Goal: Information Seeking & Learning: Learn about a topic

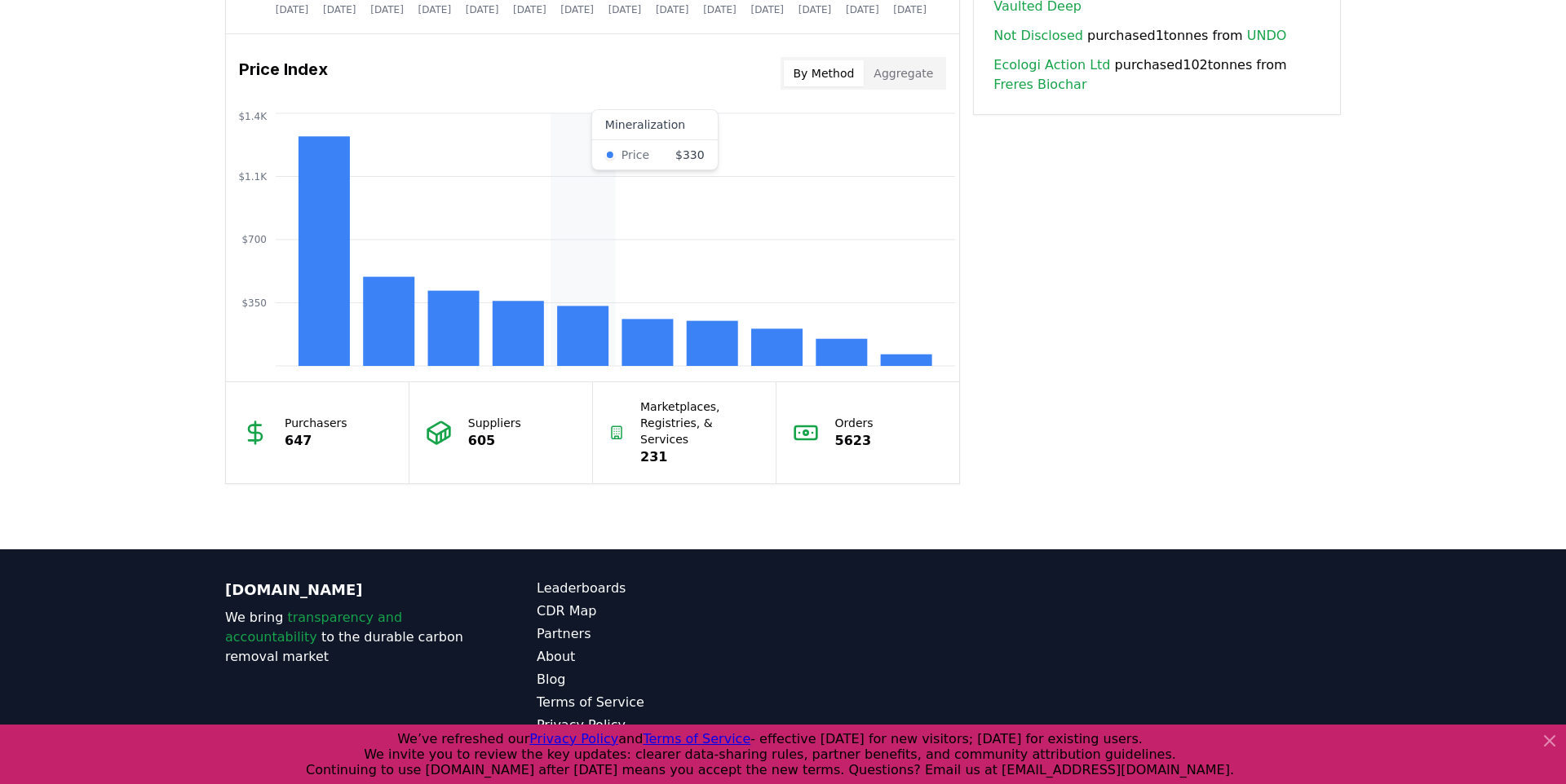
scroll to position [1326, 0]
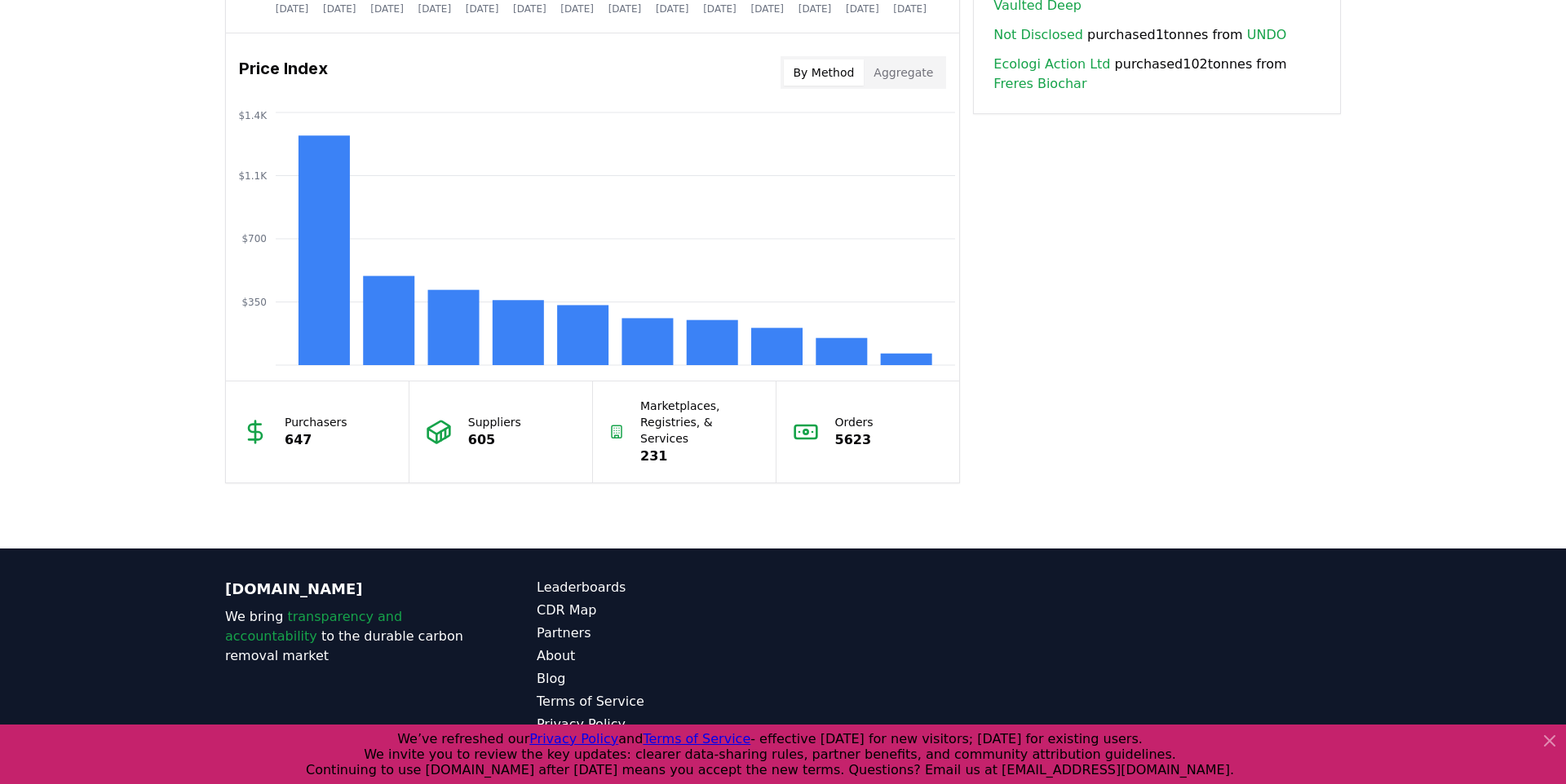
click at [479, 430] on p "605" at bounding box center [494, 440] width 53 height 19
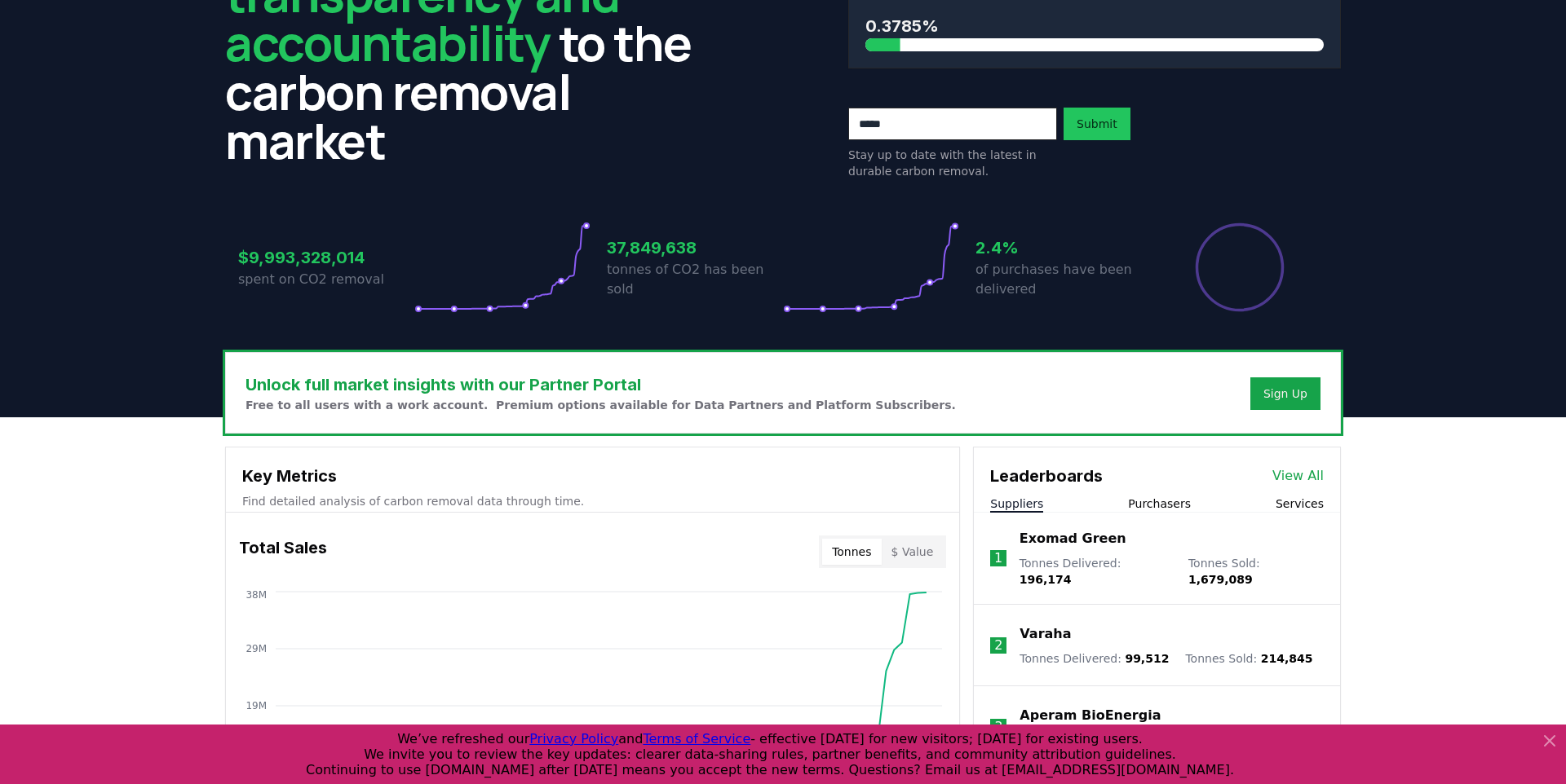
scroll to position [0, 0]
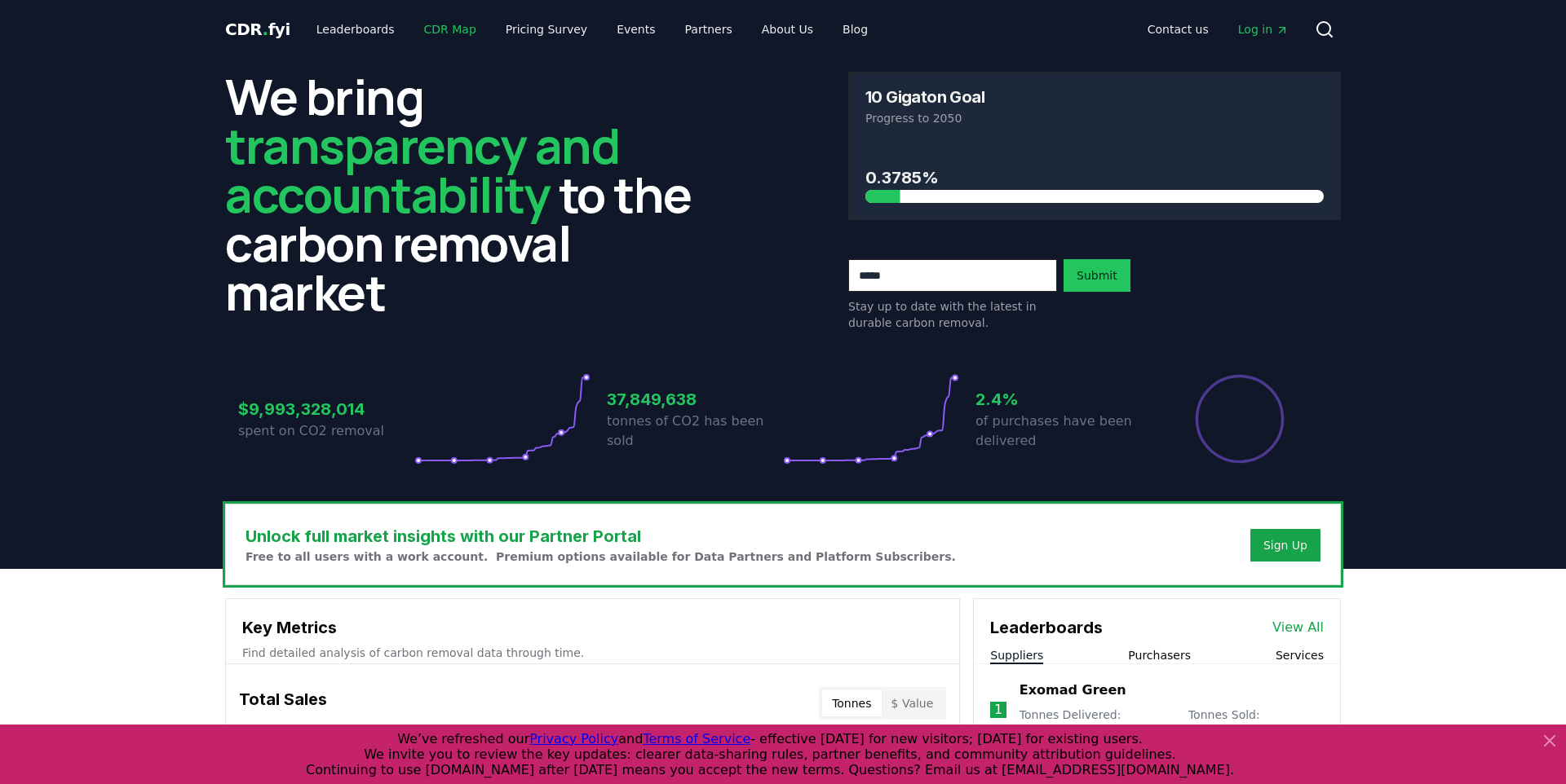
click at [422, 25] on link "CDR Map" at bounding box center [450, 29] width 78 height 30
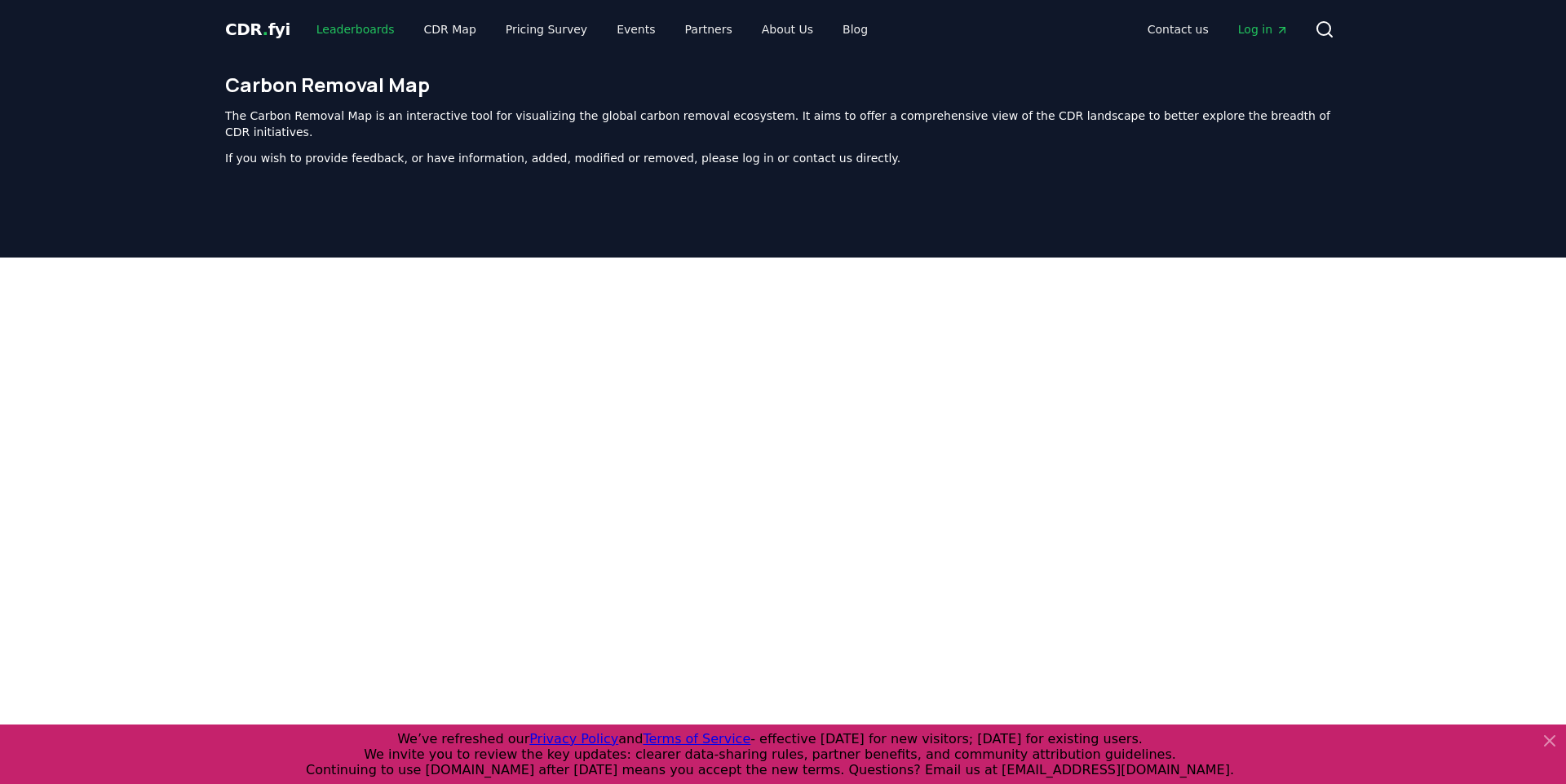
click at [374, 31] on link "Leaderboards" at bounding box center [356, 29] width 105 height 30
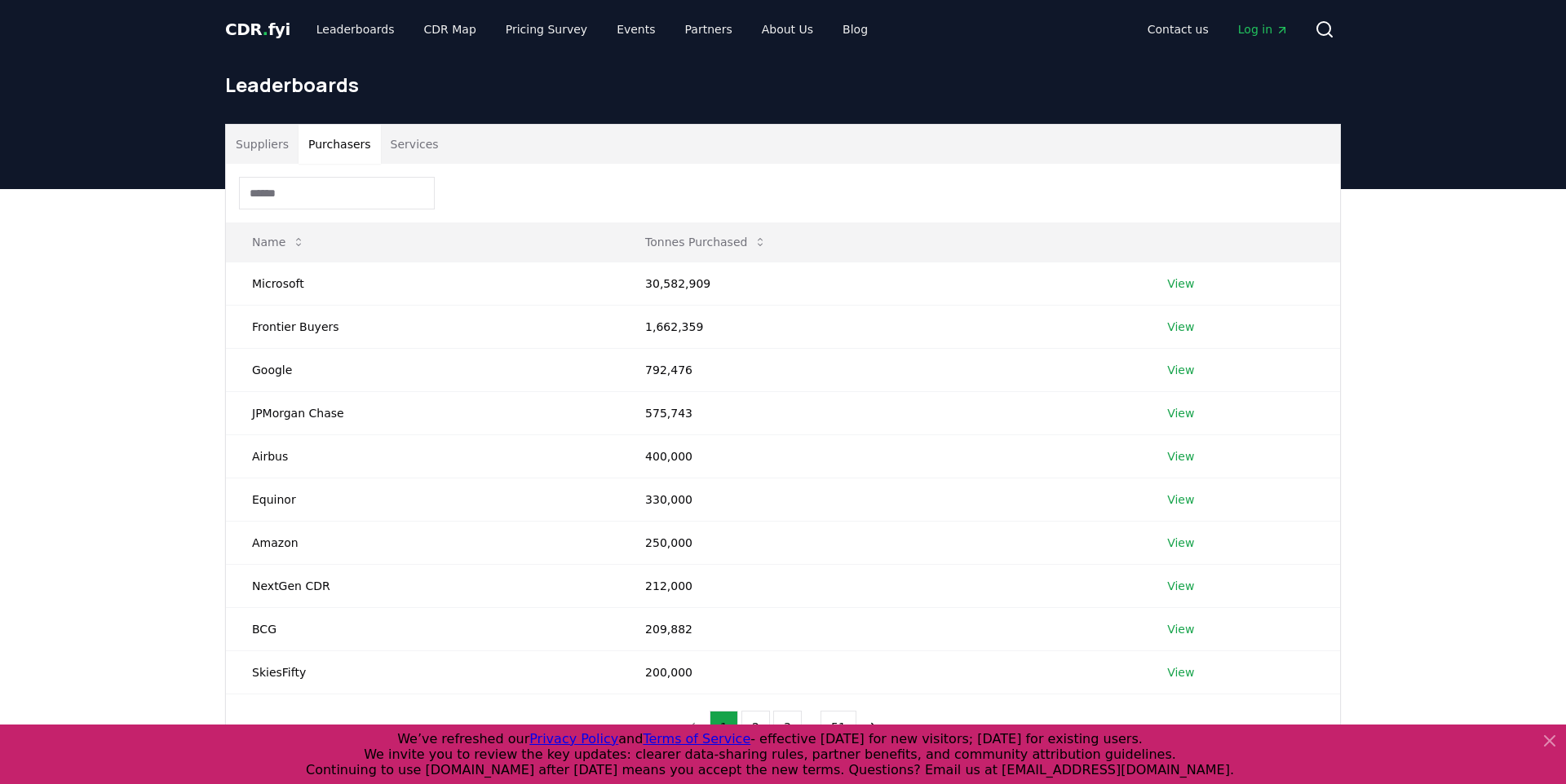
click at [363, 136] on button "Purchasers" at bounding box center [340, 144] width 83 height 39
click at [277, 154] on button "Suppliers" at bounding box center [262, 144] width 73 height 39
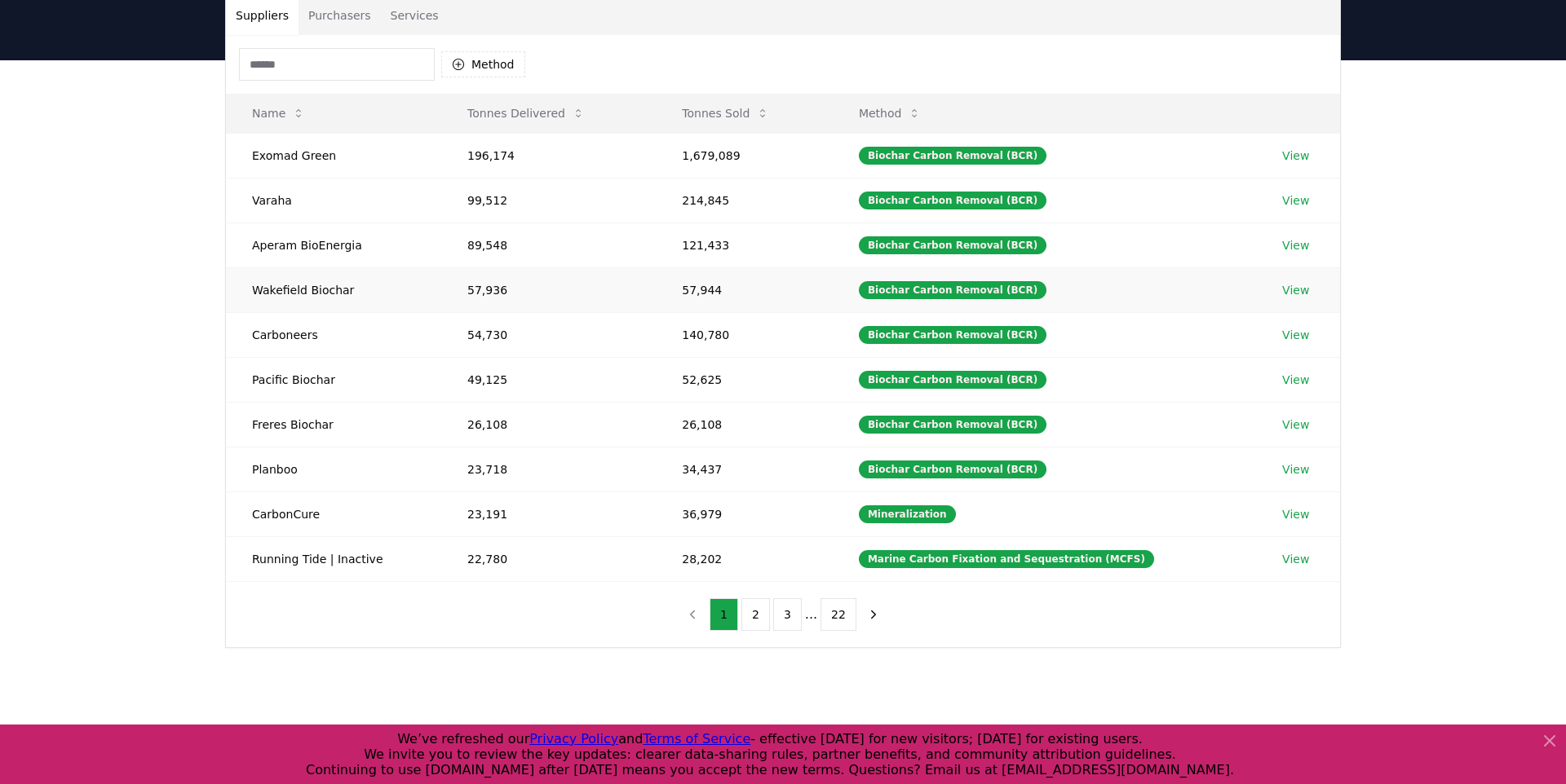
scroll to position [131, 0]
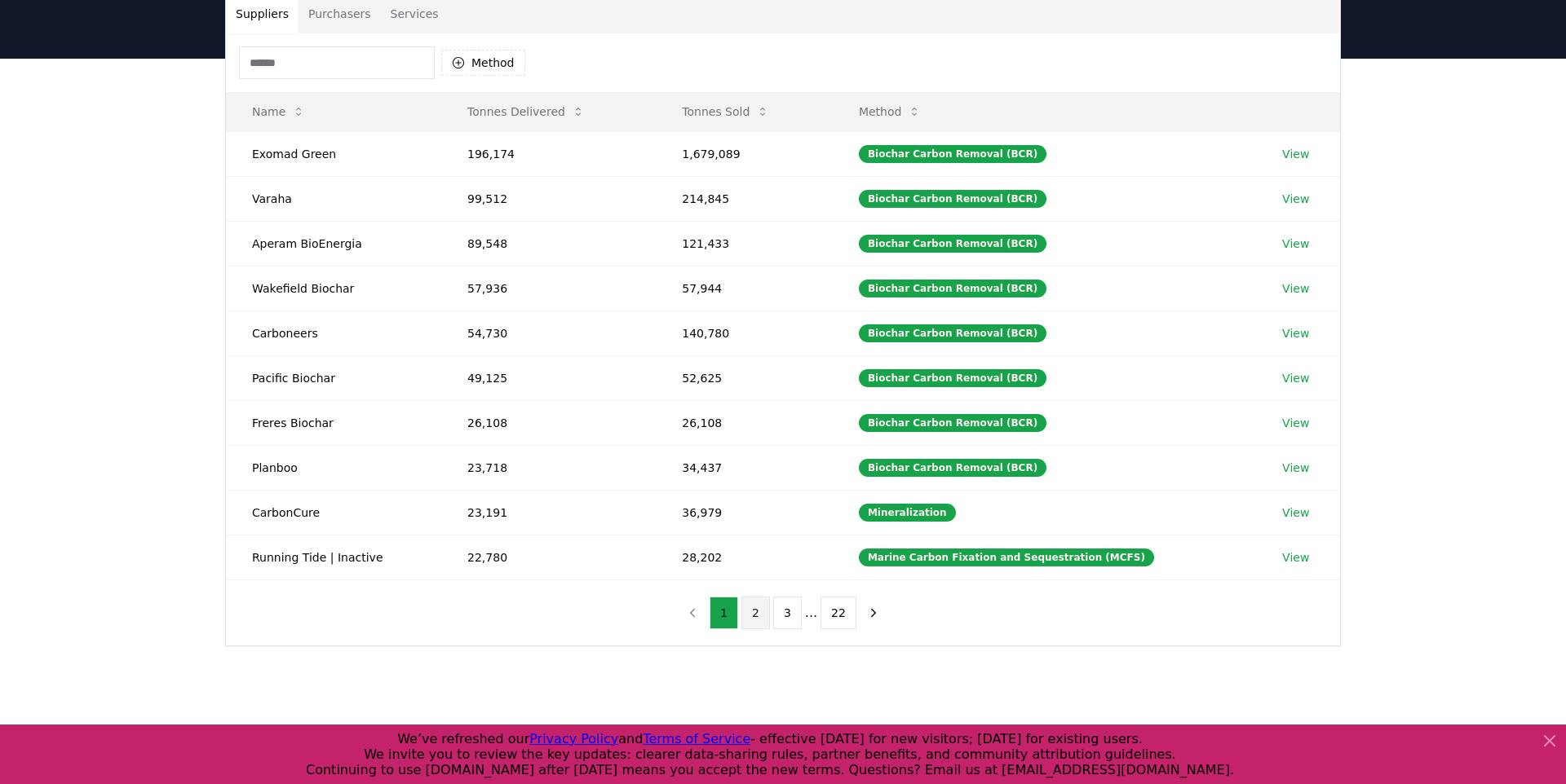
click at [748, 607] on button "2" at bounding box center [756, 613] width 29 height 33
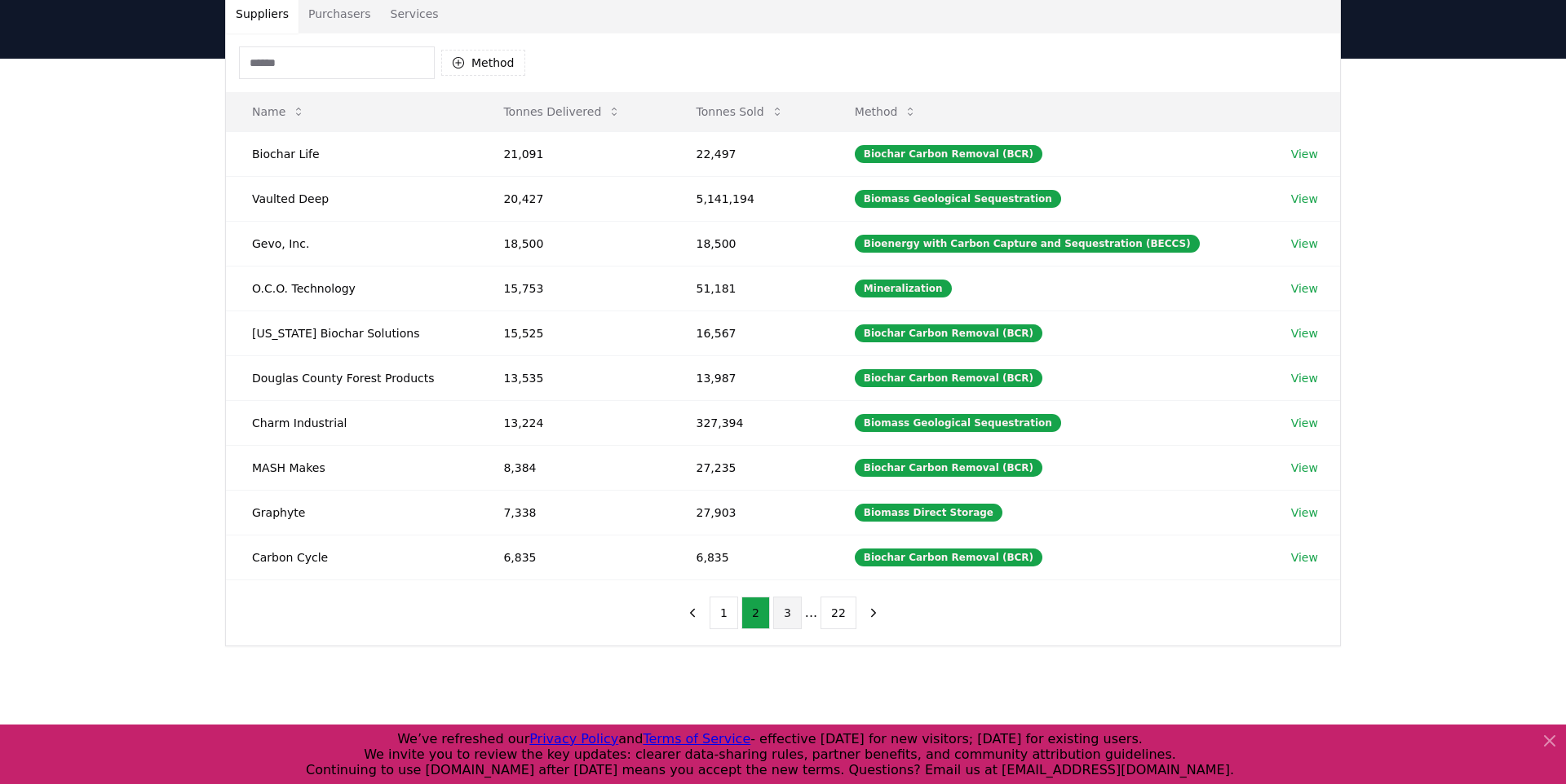
click at [783, 611] on button "3" at bounding box center [787, 613] width 29 height 33
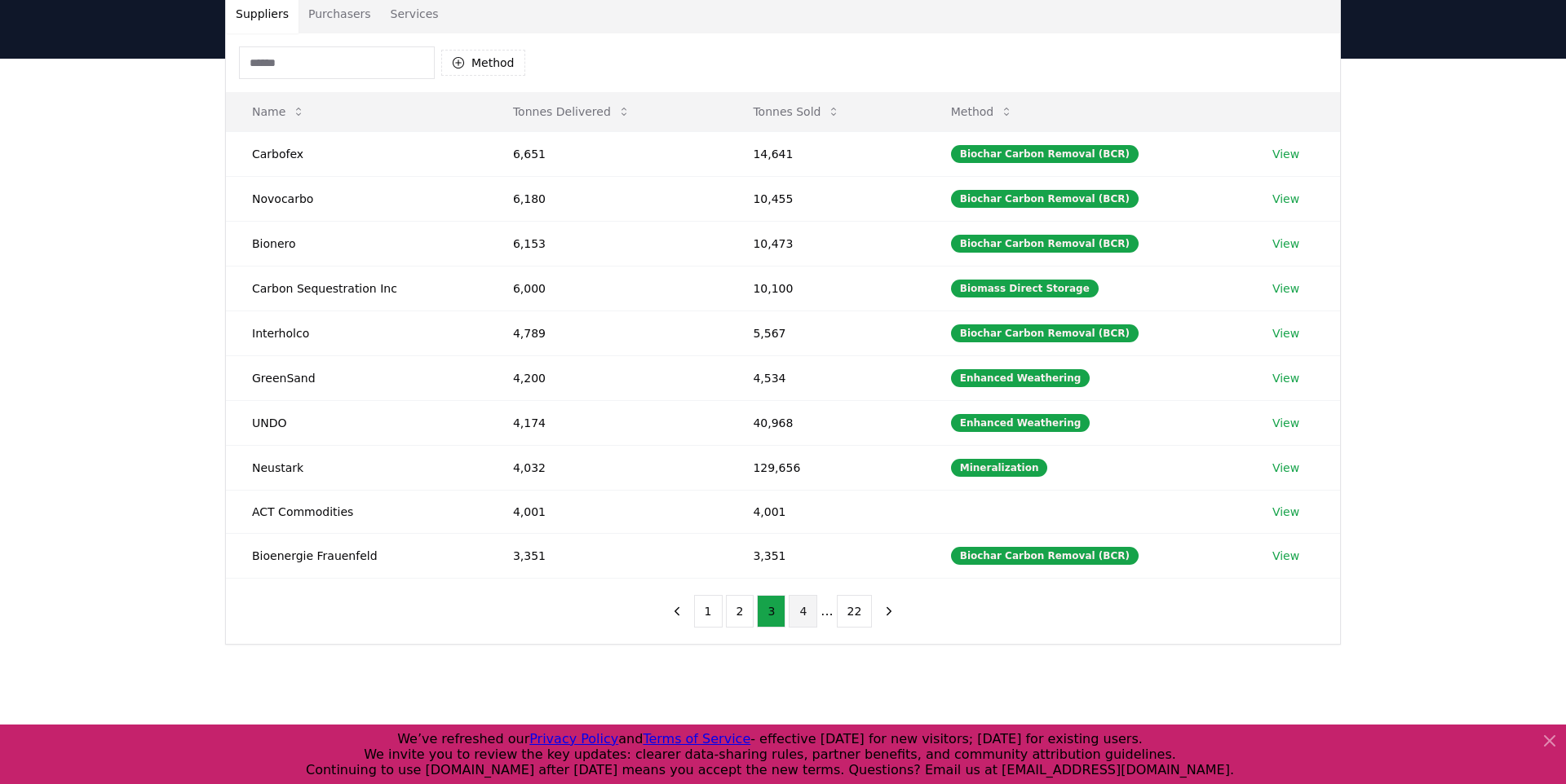
click at [805, 606] on button "4" at bounding box center [804, 611] width 29 height 33
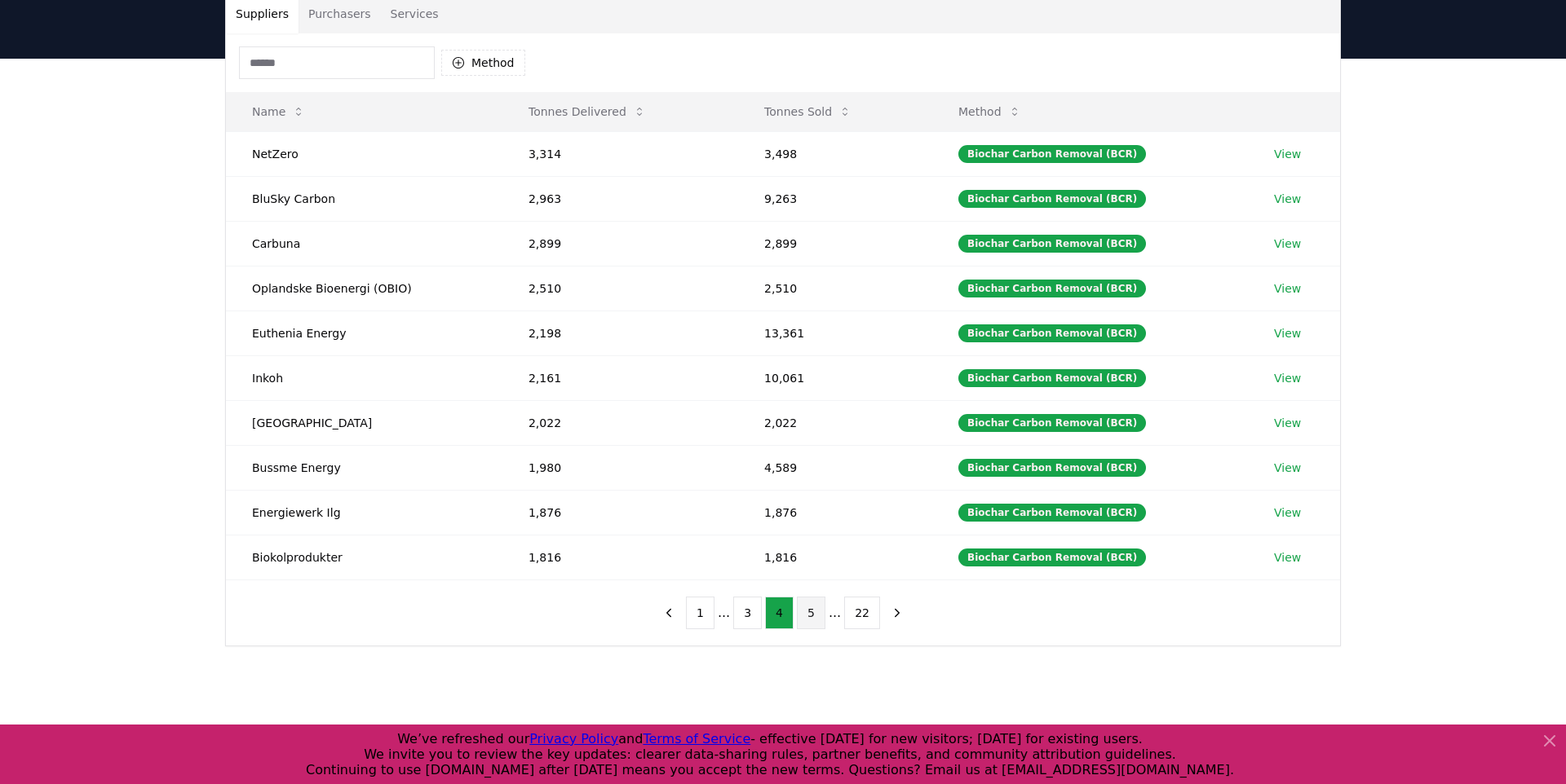
click at [813, 613] on button "5" at bounding box center [811, 613] width 29 height 33
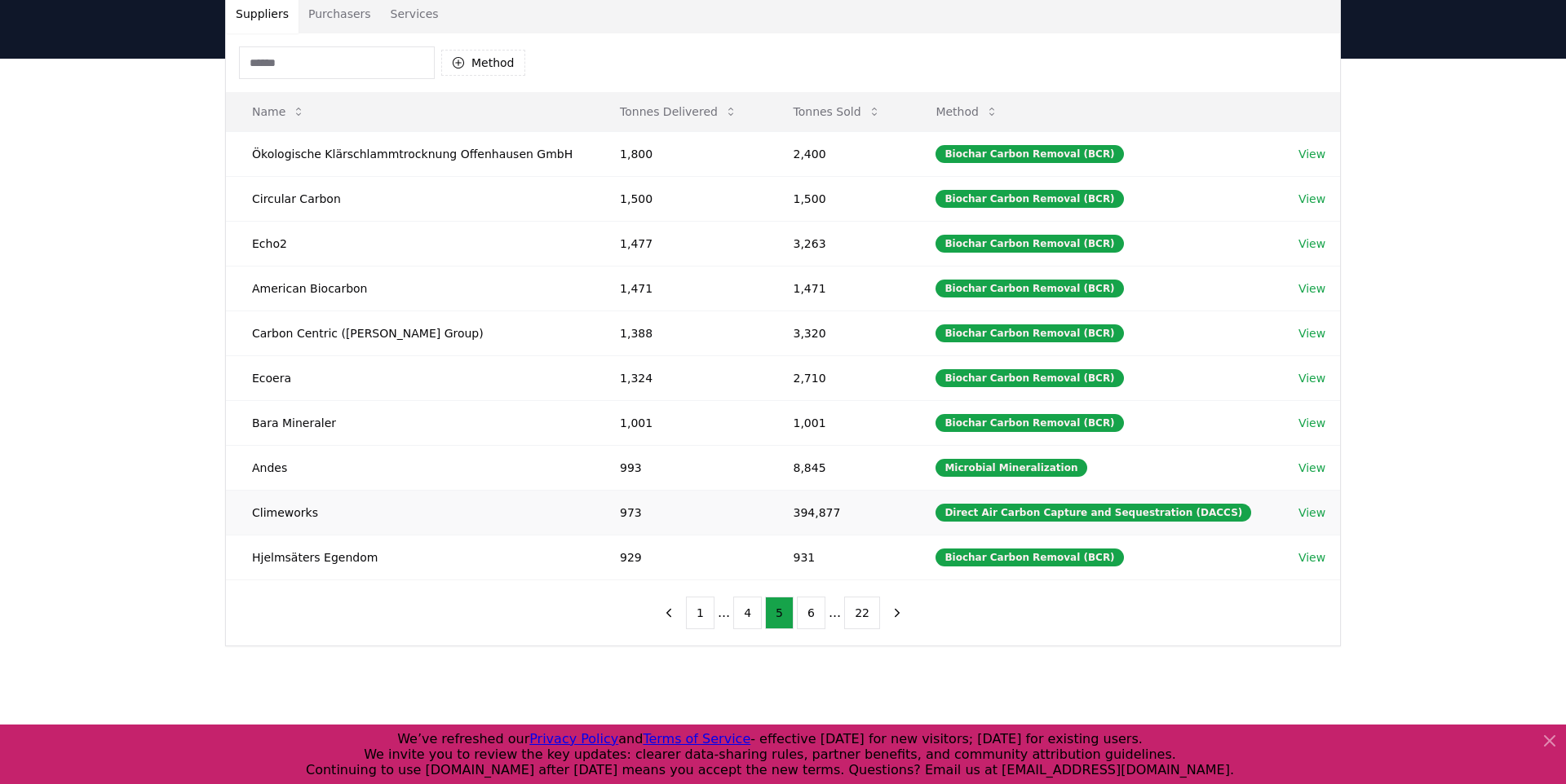
click at [297, 508] on td "Climeworks" at bounding box center [410, 512] width 368 height 45
click at [300, 511] on td "Climeworks" at bounding box center [410, 512] width 368 height 45
click at [987, 509] on div "Direct Air Carbon Capture and Sequestration (DACCS)" at bounding box center [1093, 512] width 315 height 18
click at [1305, 510] on link "View" at bounding box center [1312, 512] width 27 height 16
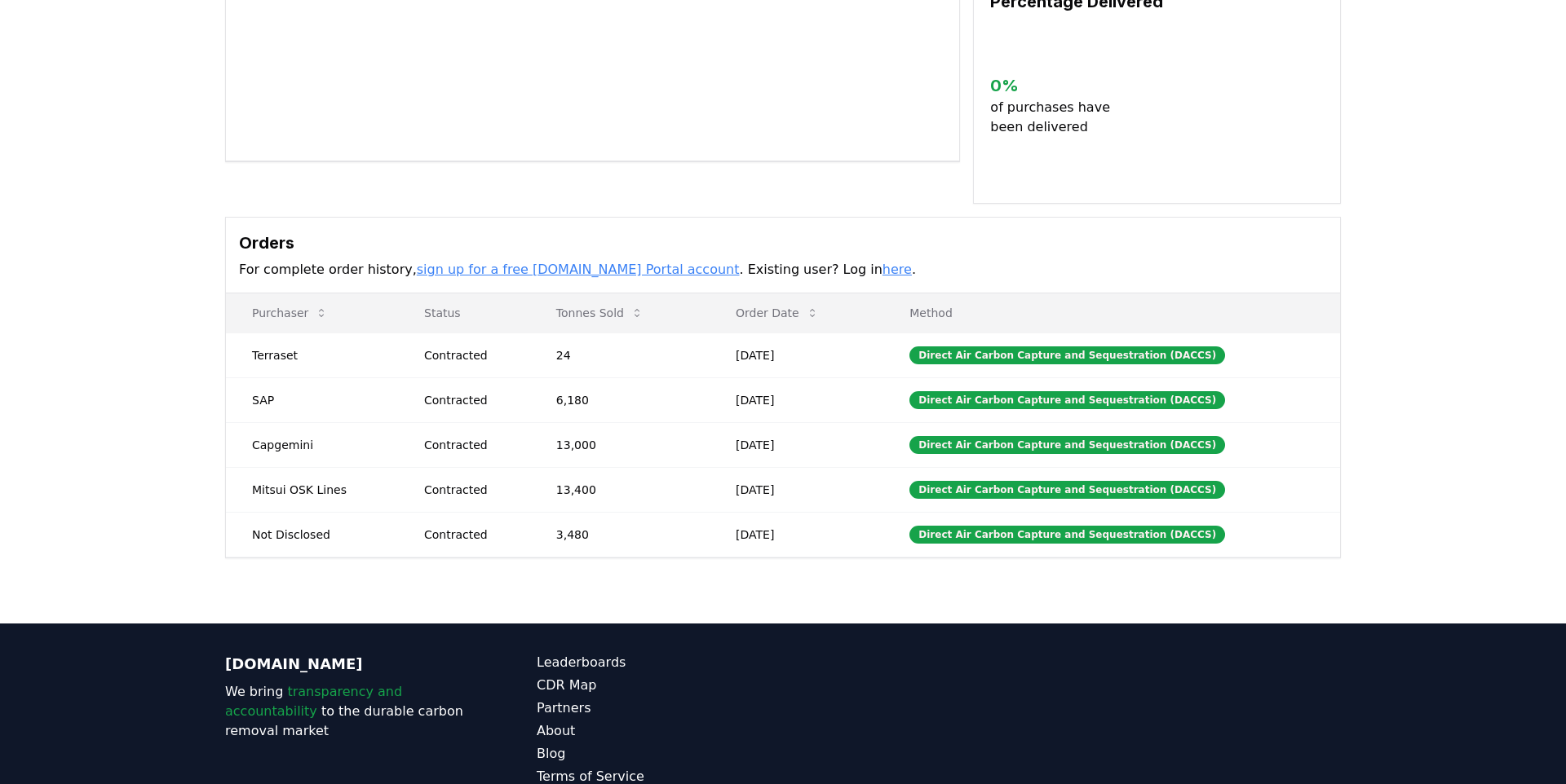
scroll to position [344, 0]
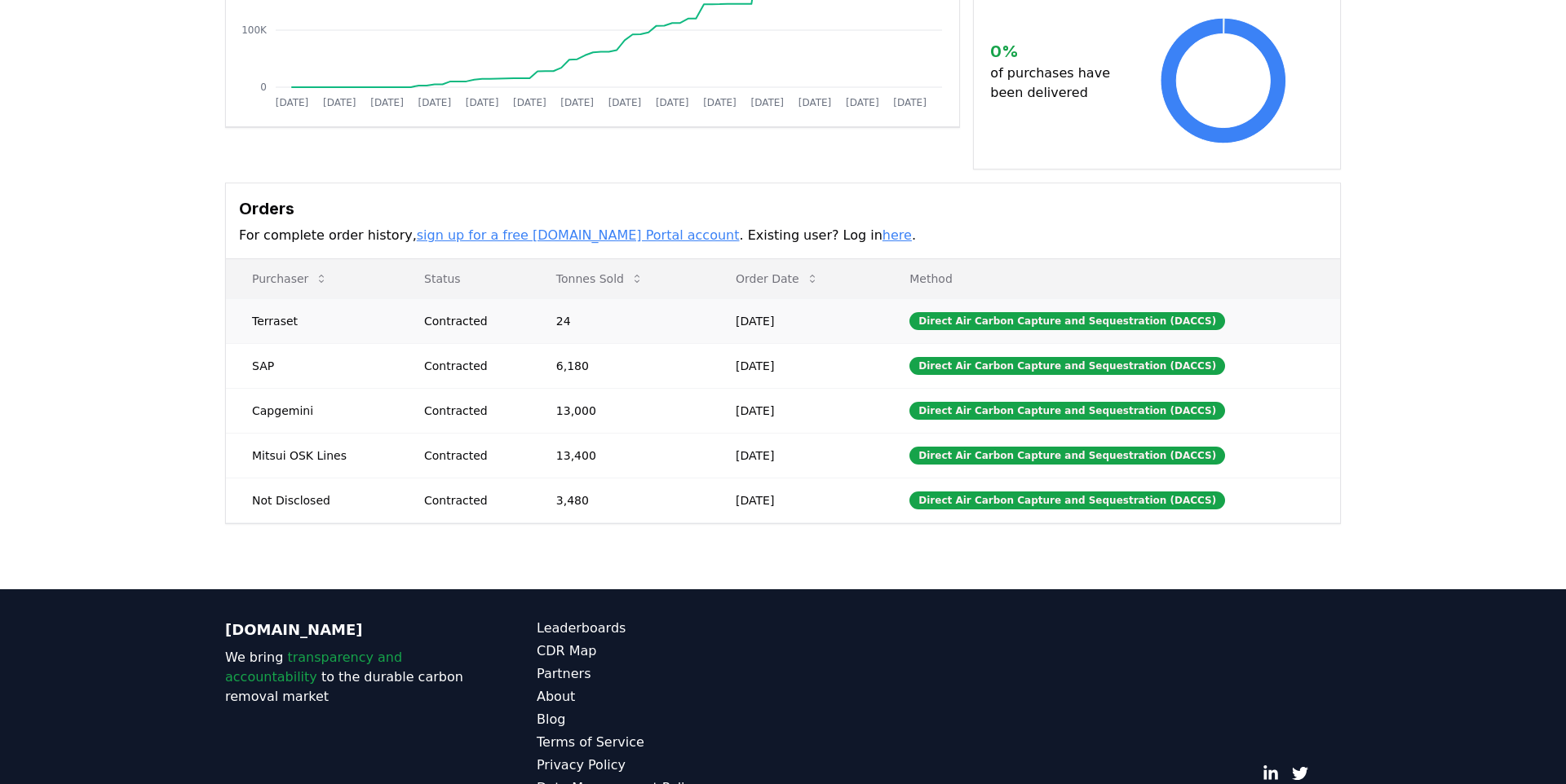
drag, startPoint x: 249, startPoint y: 300, endPoint x: 310, endPoint y: 301, distance: 61.0
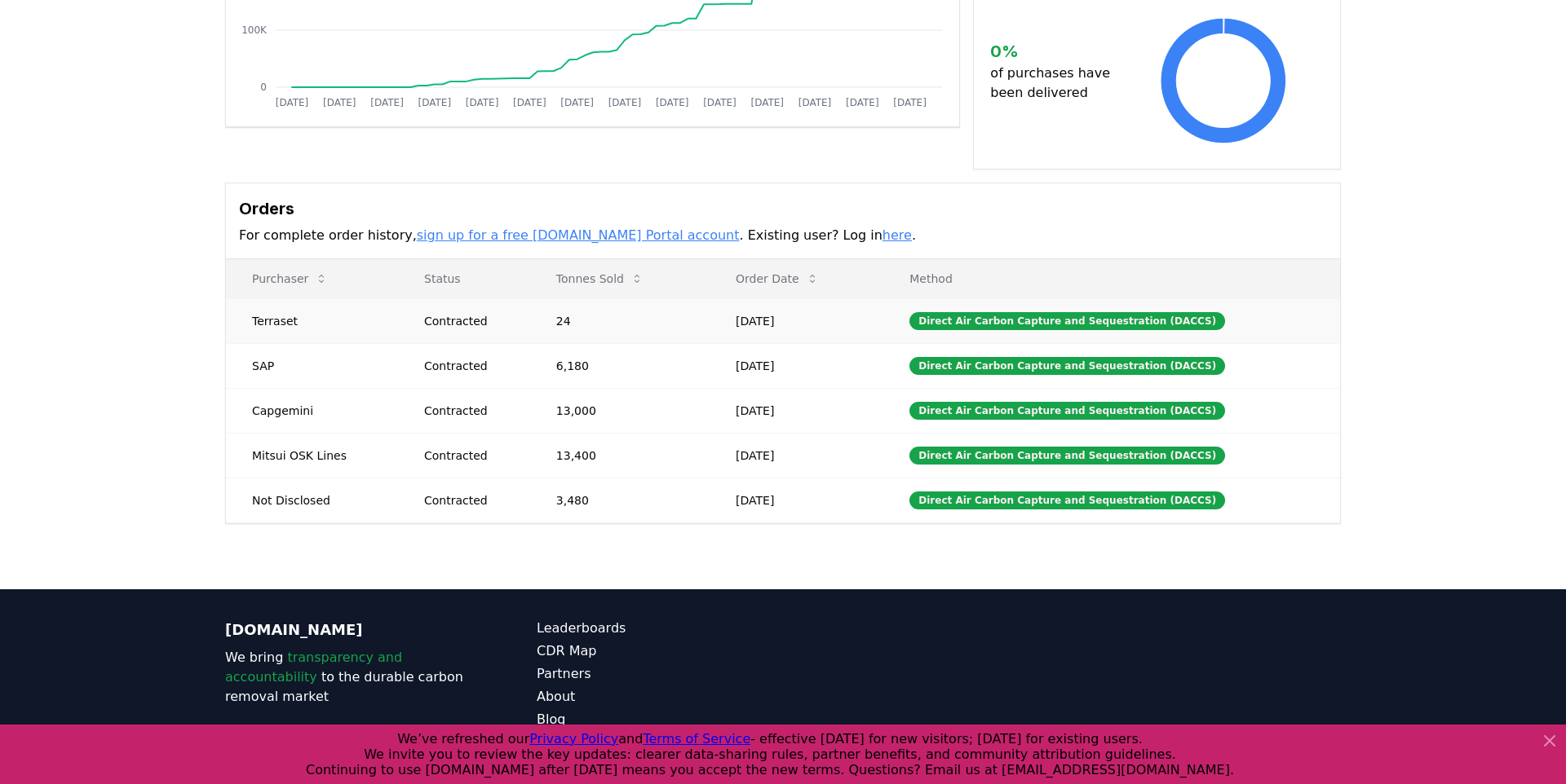
click at [291, 303] on td "Terraset" at bounding box center [311, 321] width 172 height 45
click at [290, 303] on td "Terraset" at bounding box center [311, 321] width 172 height 45
click at [275, 302] on td "Terraset" at bounding box center [311, 321] width 172 height 45
